Goal: Complete application form

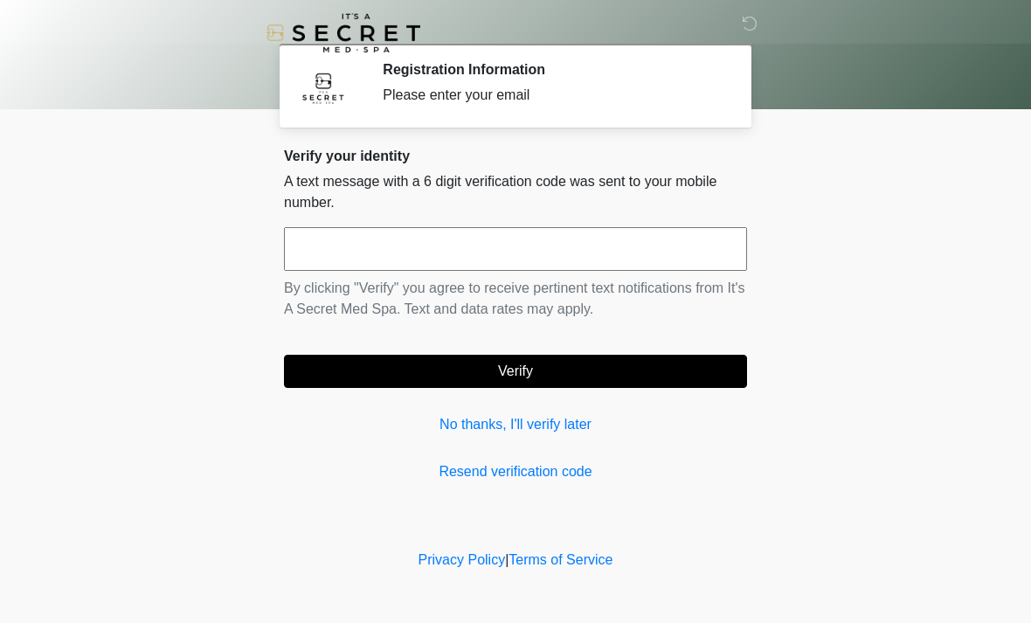
click at [645, 246] on input "text" at bounding box center [515, 249] width 463 height 44
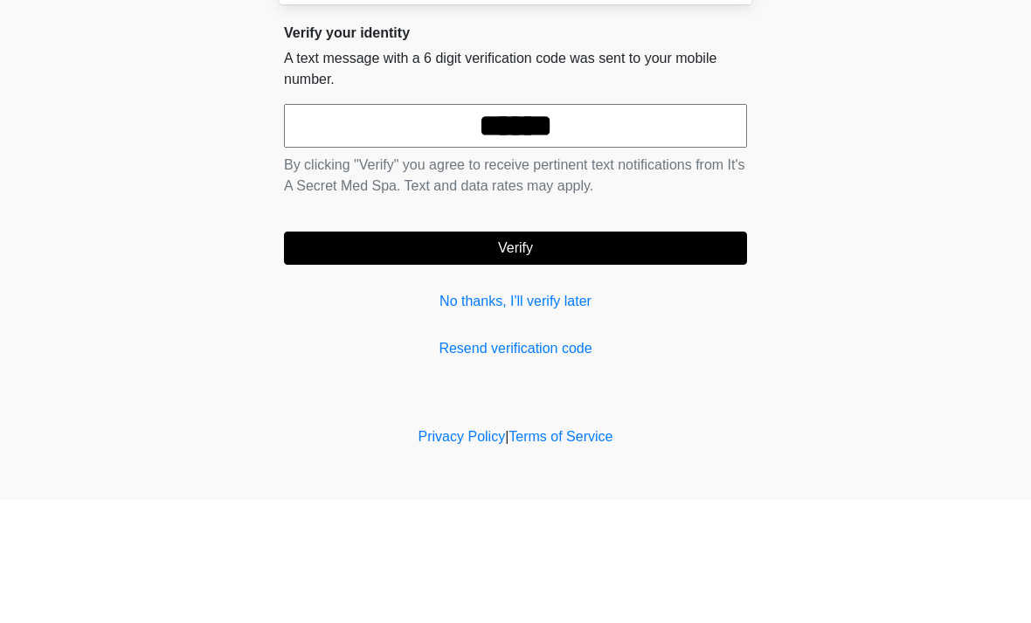
type input "******"
click at [560, 355] on button "Verify" at bounding box center [515, 371] width 463 height 33
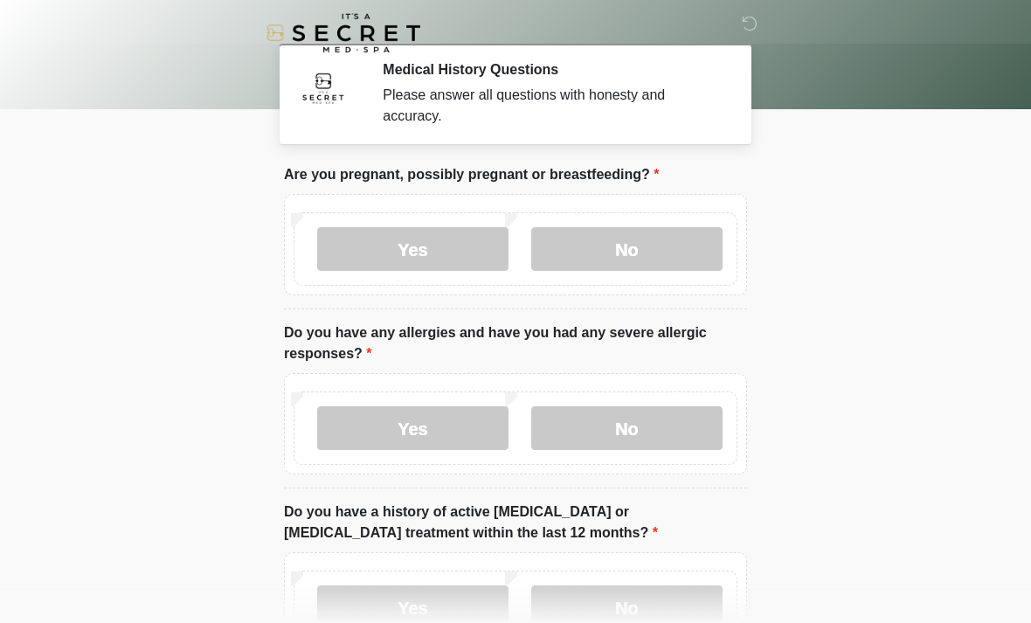
click at [641, 246] on label "No" at bounding box center [626, 249] width 191 height 44
click at [643, 426] on label "No" at bounding box center [626, 428] width 191 height 44
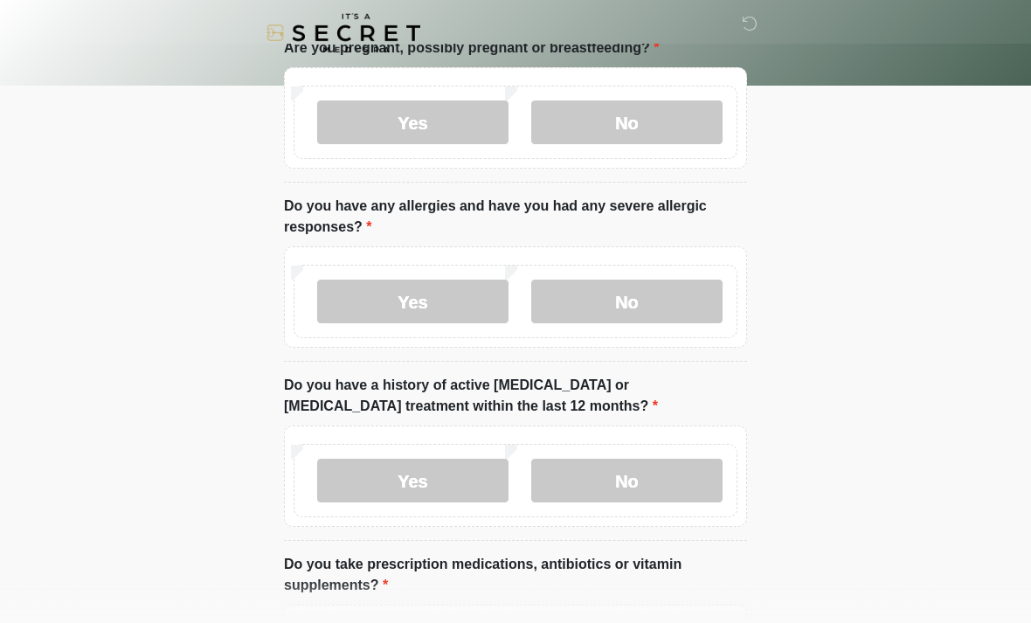
scroll to position [148, 0]
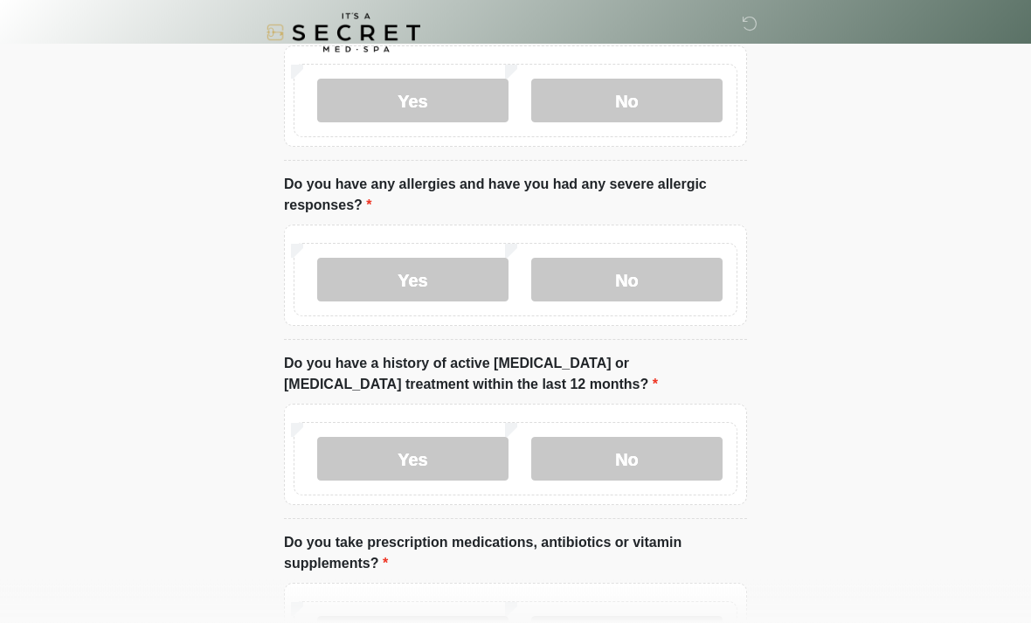
click at [647, 460] on label "No" at bounding box center [626, 460] width 191 height 44
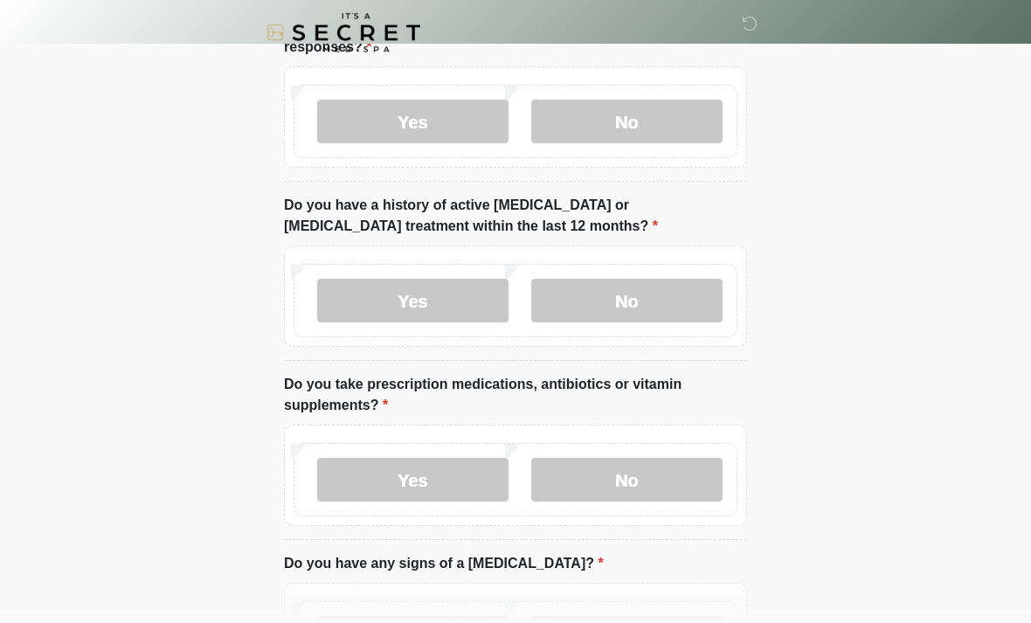
scroll to position [326, 0]
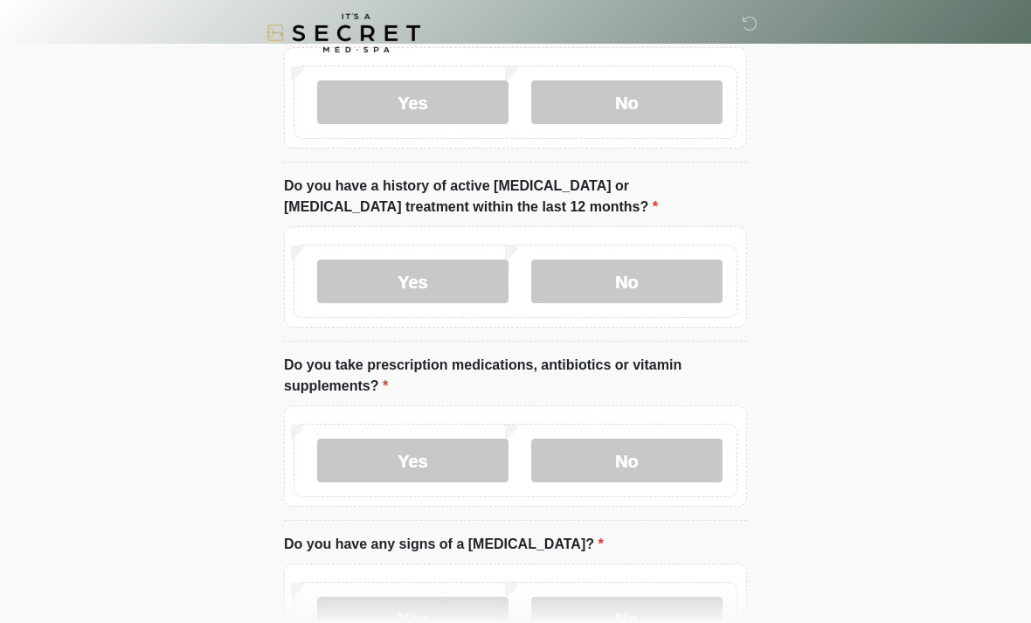
click at [645, 457] on label "No" at bounding box center [626, 461] width 191 height 44
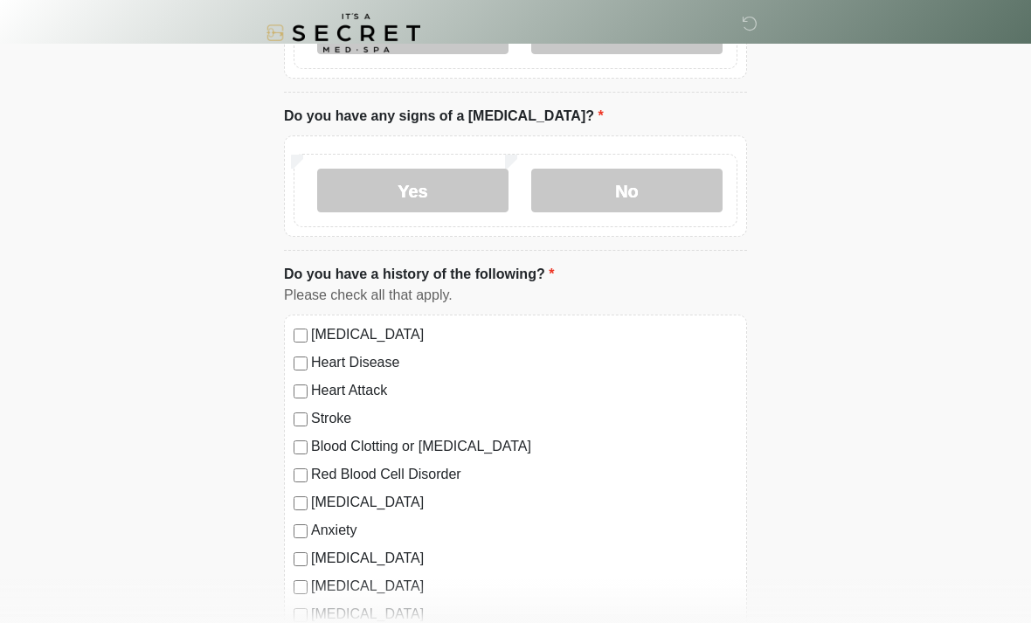
scroll to position [751, 0]
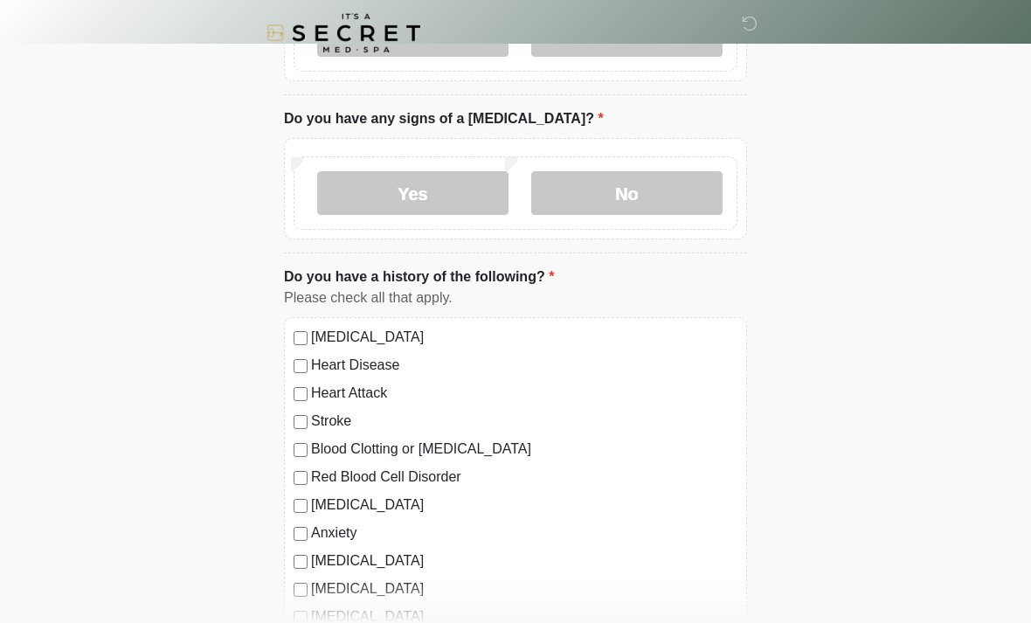
click at [640, 197] on label "No" at bounding box center [626, 193] width 191 height 44
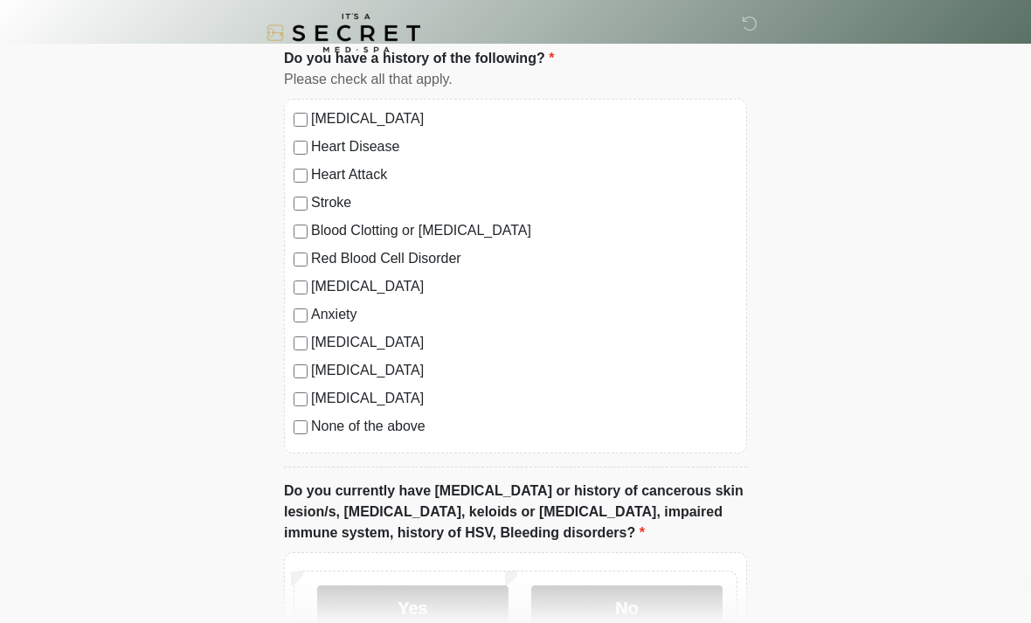
scroll to position [959, 0]
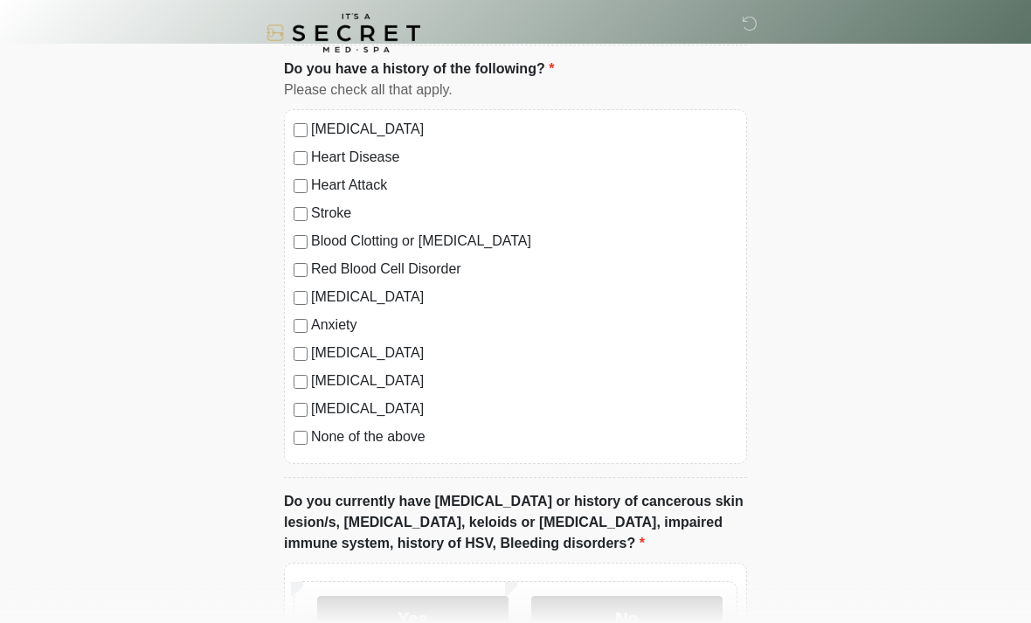
click at [414, 439] on label "None of the above" at bounding box center [524, 436] width 426 height 21
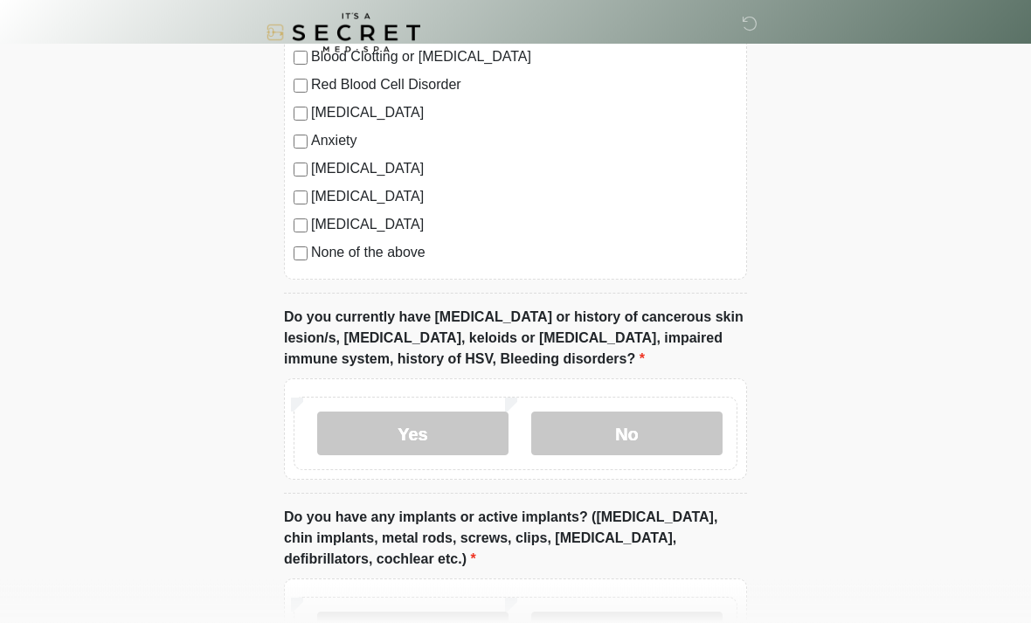
click at [661, 438] on label "No" at bounding box center [626, 434] width 191 height 44
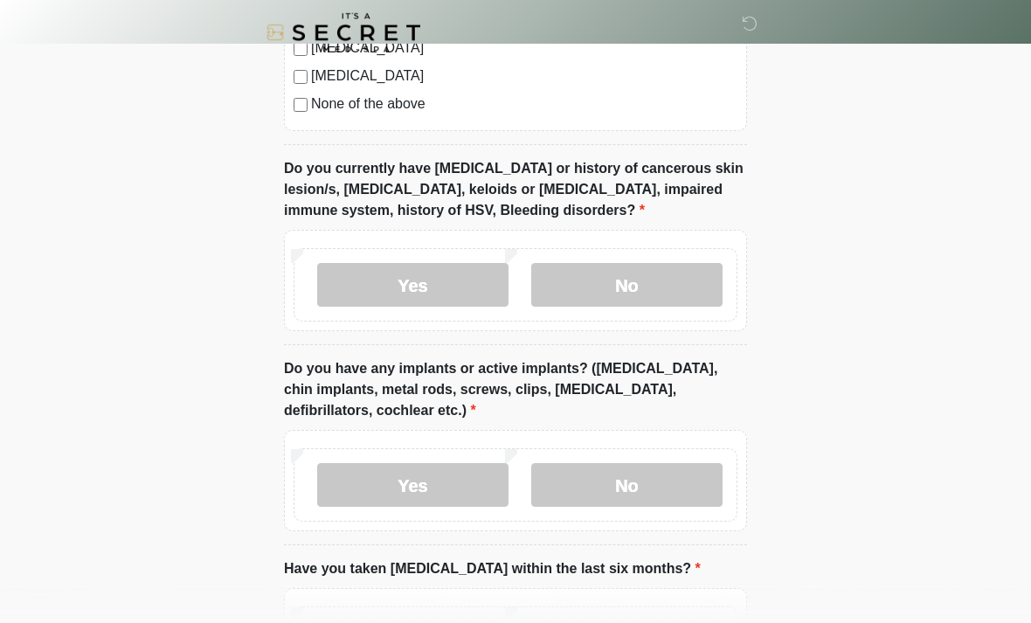
click at [662, 481] on label "No" at bounding box center [626, 486] width 191 height 44
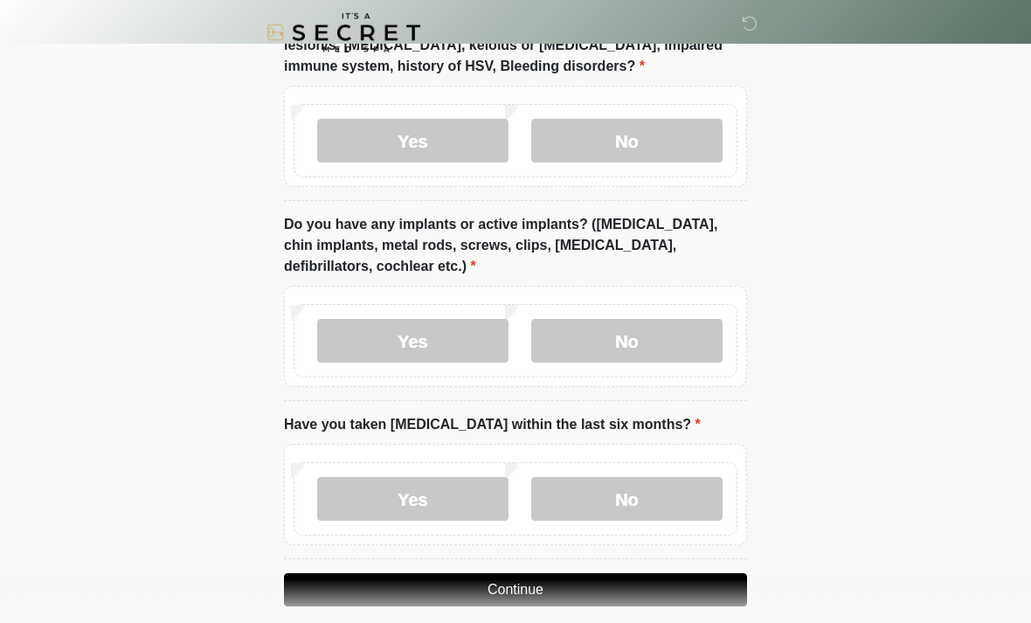
scroll to position [1455, 0]
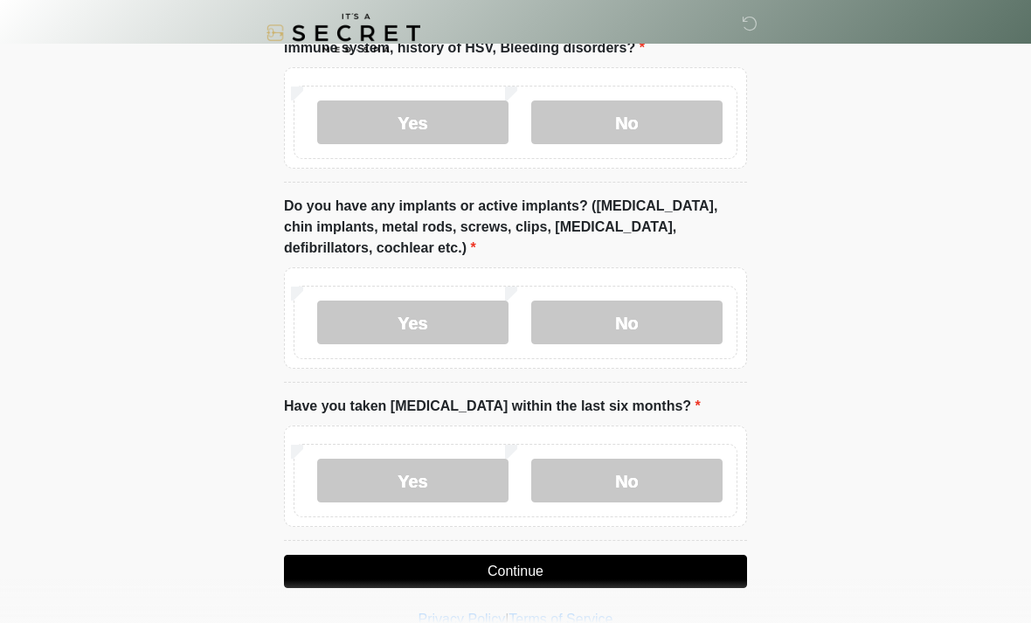
click at [642, 469] on label "No" at bounding box center [626, 481] width 191 height 44
click at [640, 568] on button "Continue" at bounding box center [515, 571] width 463 height 33
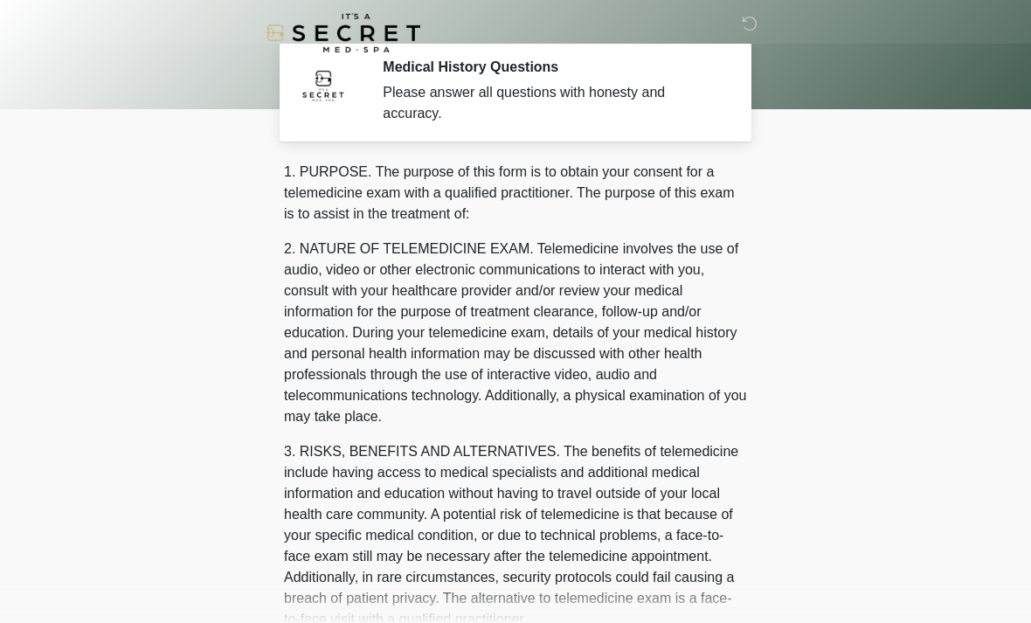
scroll to position [0, 0]
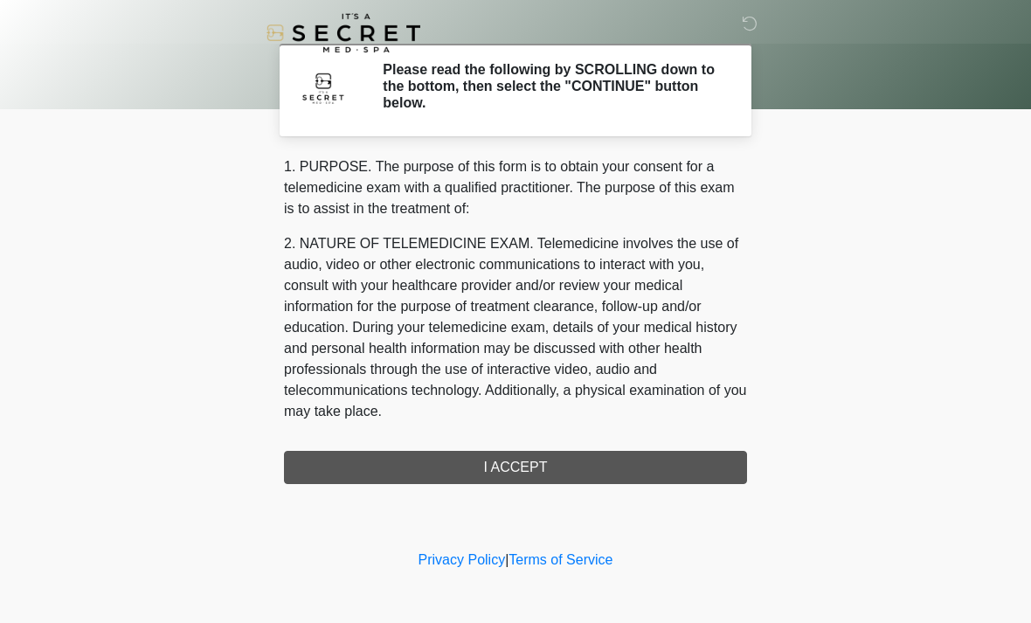
click at [600, 460] on div "1. PURPOSE. The purpose of this form is to obtain your consent for a telemedici…" at bounding box center [515, 320] width 463 height 328
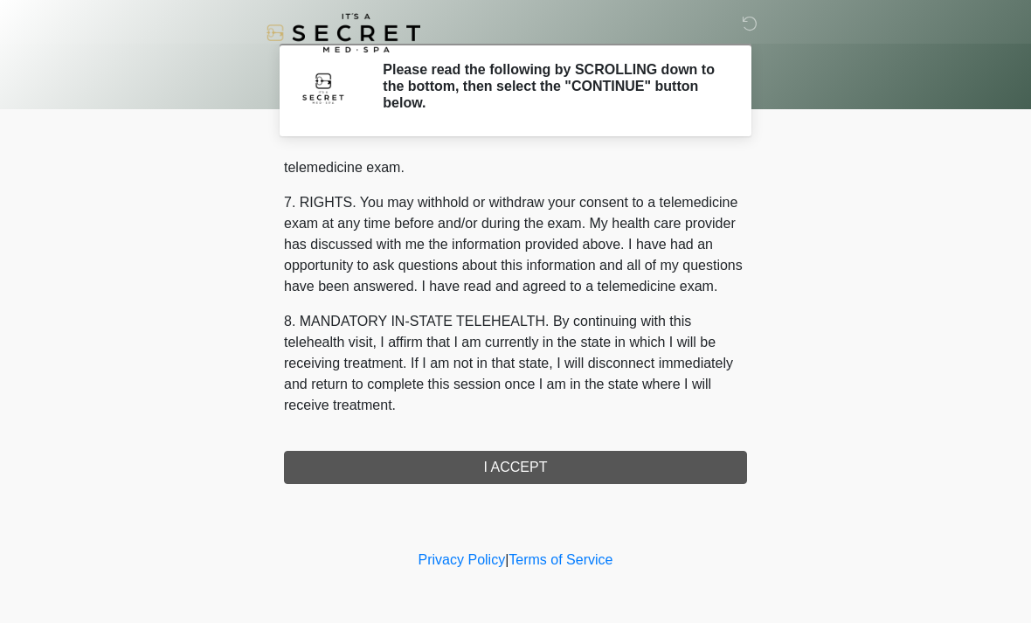
scroll to position [740, 0]
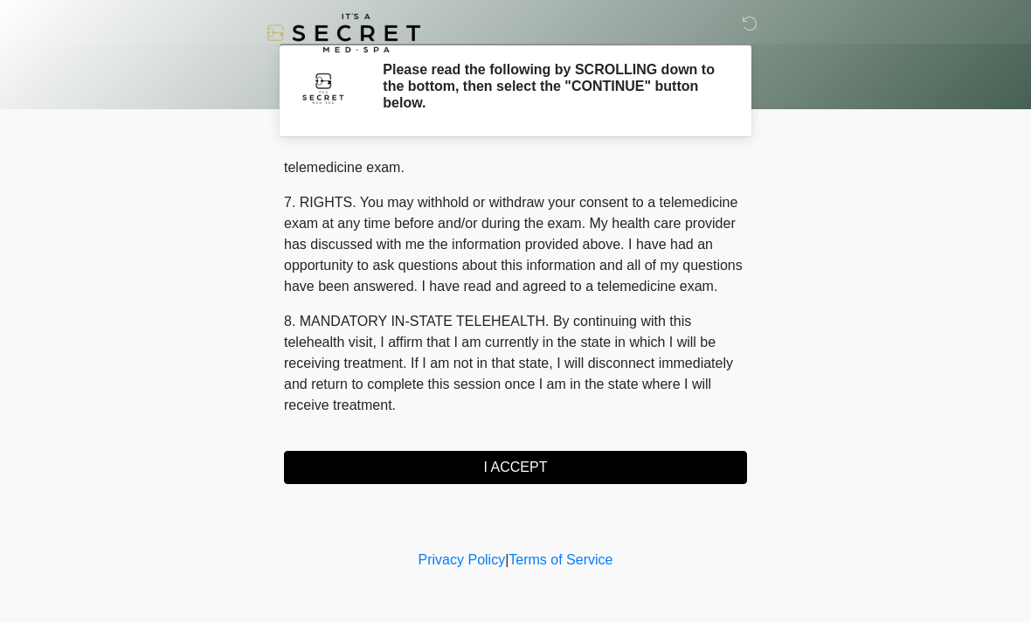
click at [572, 469] on button "I ACCEPT" at bounding box center [515, 467] width 463 height 33
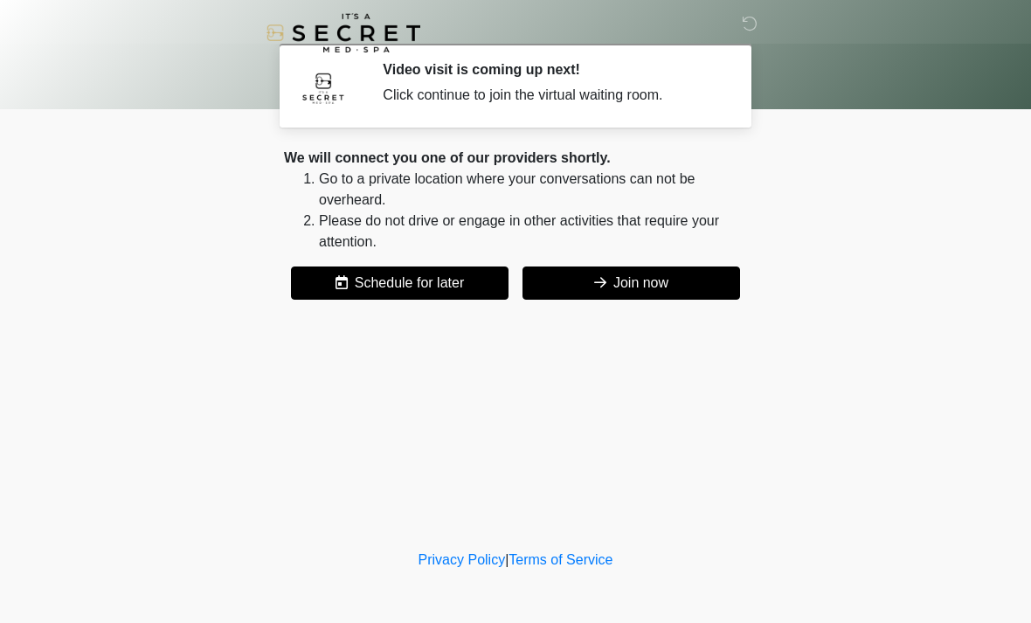
click at [660, 284] on button "Join now" at bounding box center [631, 282] width 218 height 33
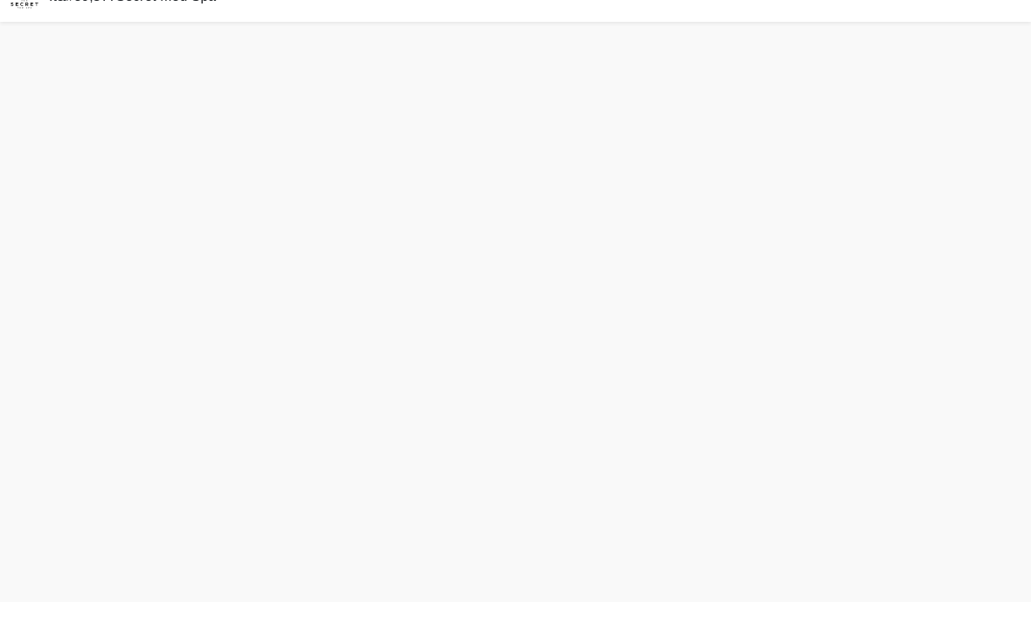
scroll to position [5, 0]
